Goal: Information Seeking & Learning: Understand process/instructions

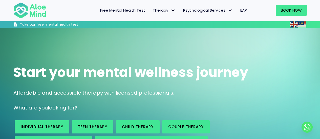
scroll to position [76, 0]
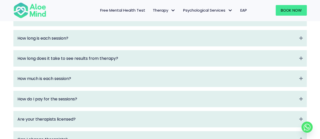
scroll to position [556, 0]
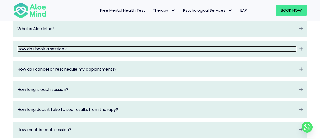
click at [238, 52] on link "How do I book a session?" at bounding box center [156, 49] width 279 height 6
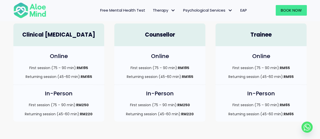
scroll to position [152, 0]
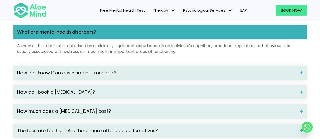
scroll to position [682, 0]
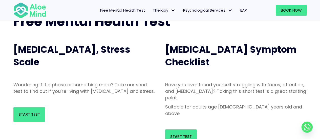
scroll to position [76, 0]
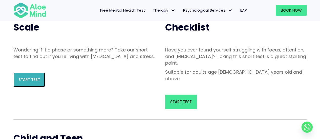
click at [34, 82] on span "Start Test" at bounding box center [28, 79] width 21 height 5
